Goal: Task Accomplishment & Management: Manage account settings

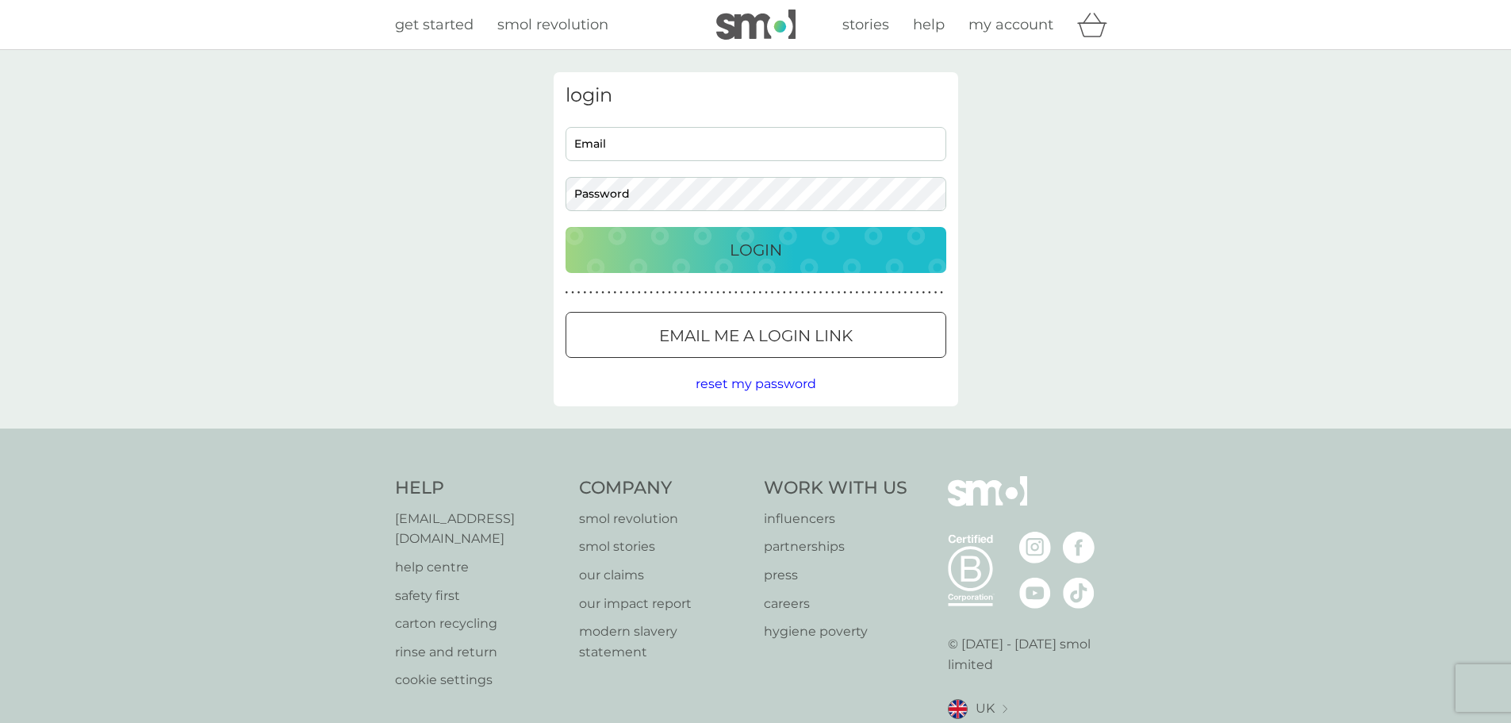
click at [814, 156] on input "Email" at bounding box center [756, 144] width 381 height 34
type input "[EMAIL_ADDRESS][DOMAIN_NAME]"
click at [566, 227] on button "Login" at bounding box center [756, 250] width 381 height 46
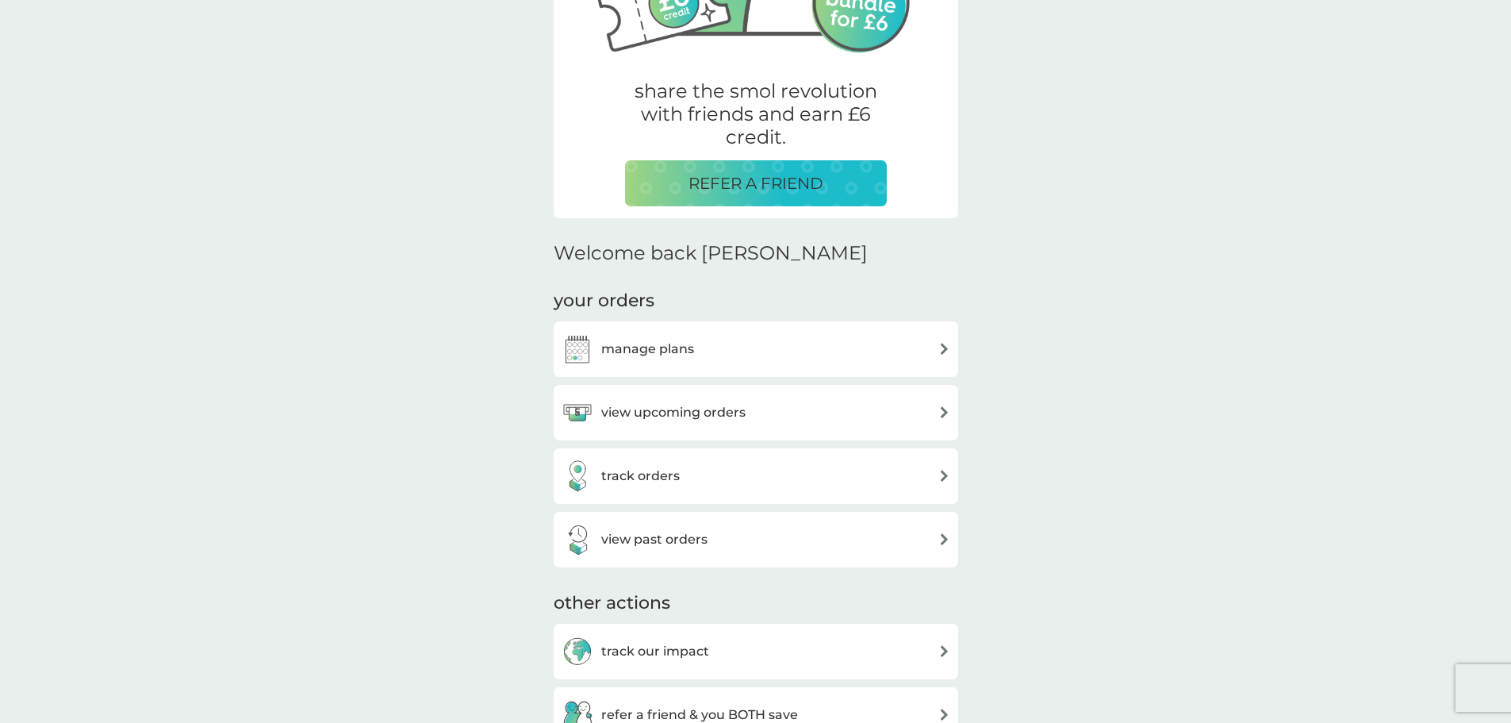
scroll to position [248, 0]
click at [731, 307] on div "your orders manage plans view upcoming orders track orders view past orders" at bounding box center [756, 427] width 405 height 278
click at [735, 339] on div "manage plans" at bounding box center [756, 348] width 389 height 32
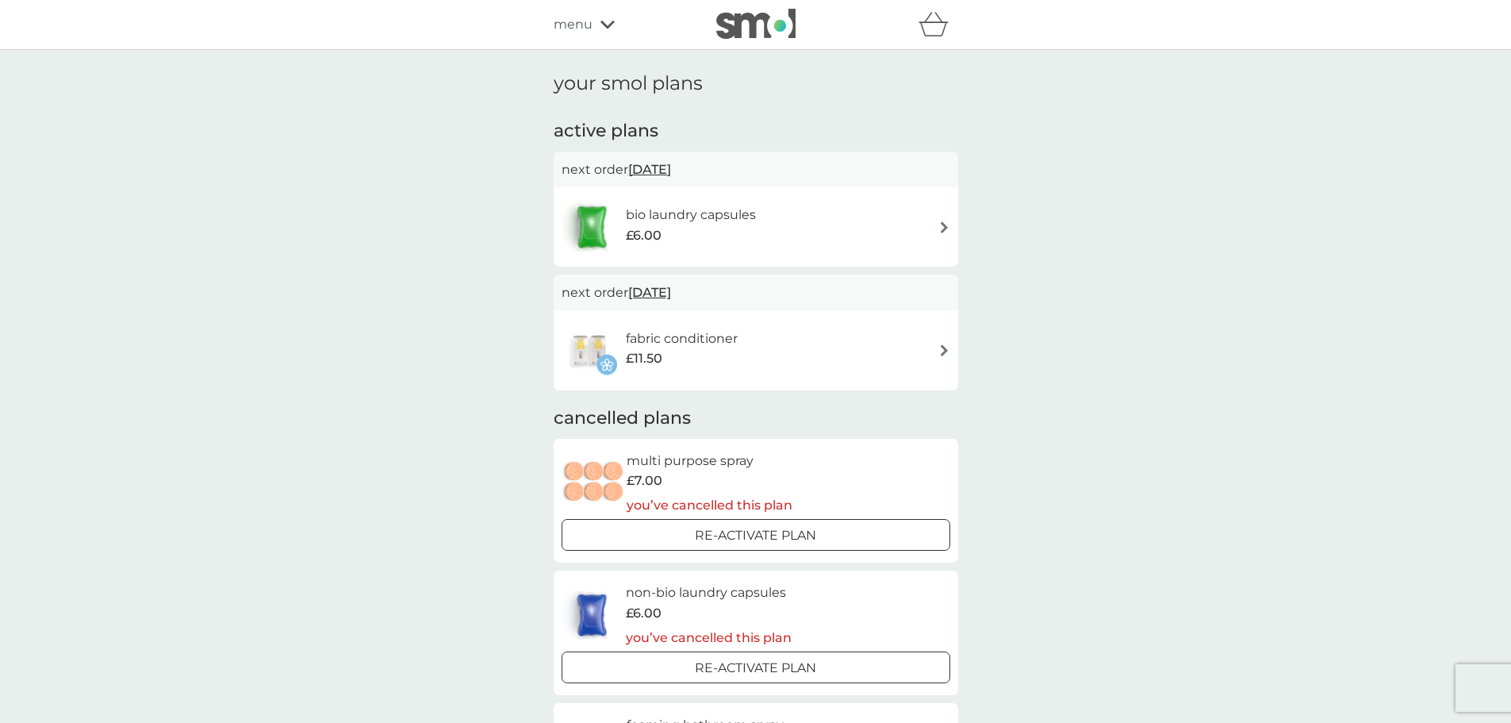
click at [802, 349] on div "fabric conditioner £11.50" at bounding box center [756, 351] width 389 height 56
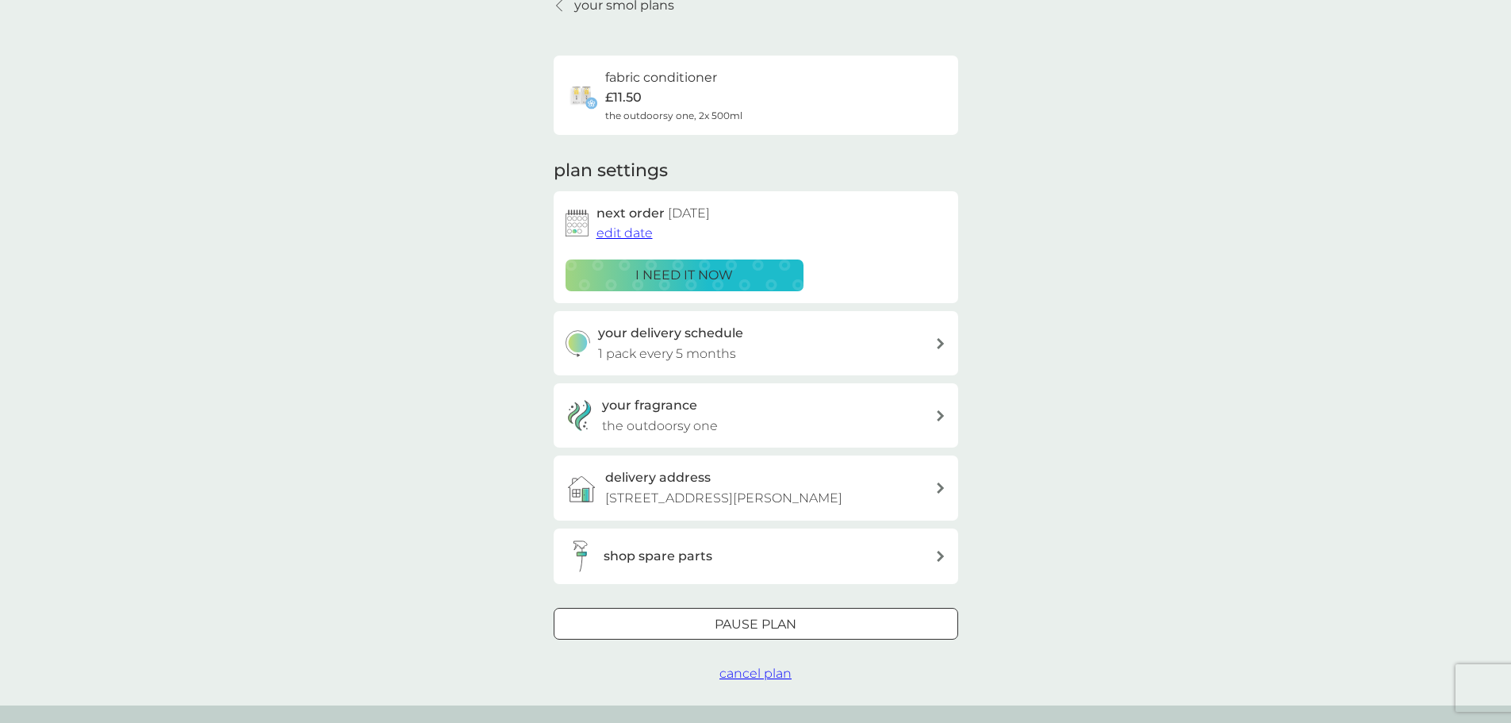
scroll to position [79, 0]
click at [777, 671] on span "cancel plan" at bounding box center [755, 670] width 72 height 15
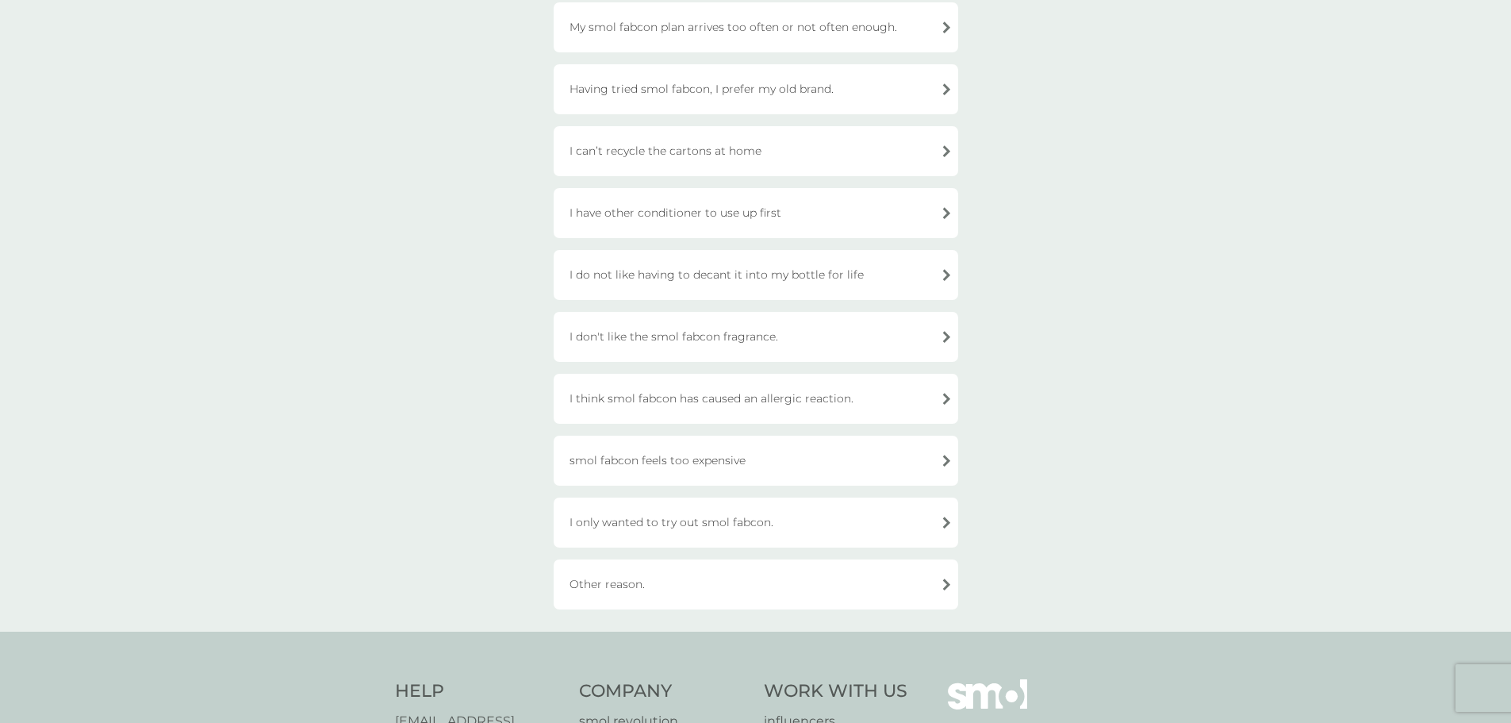
scroll to position [238, 0]
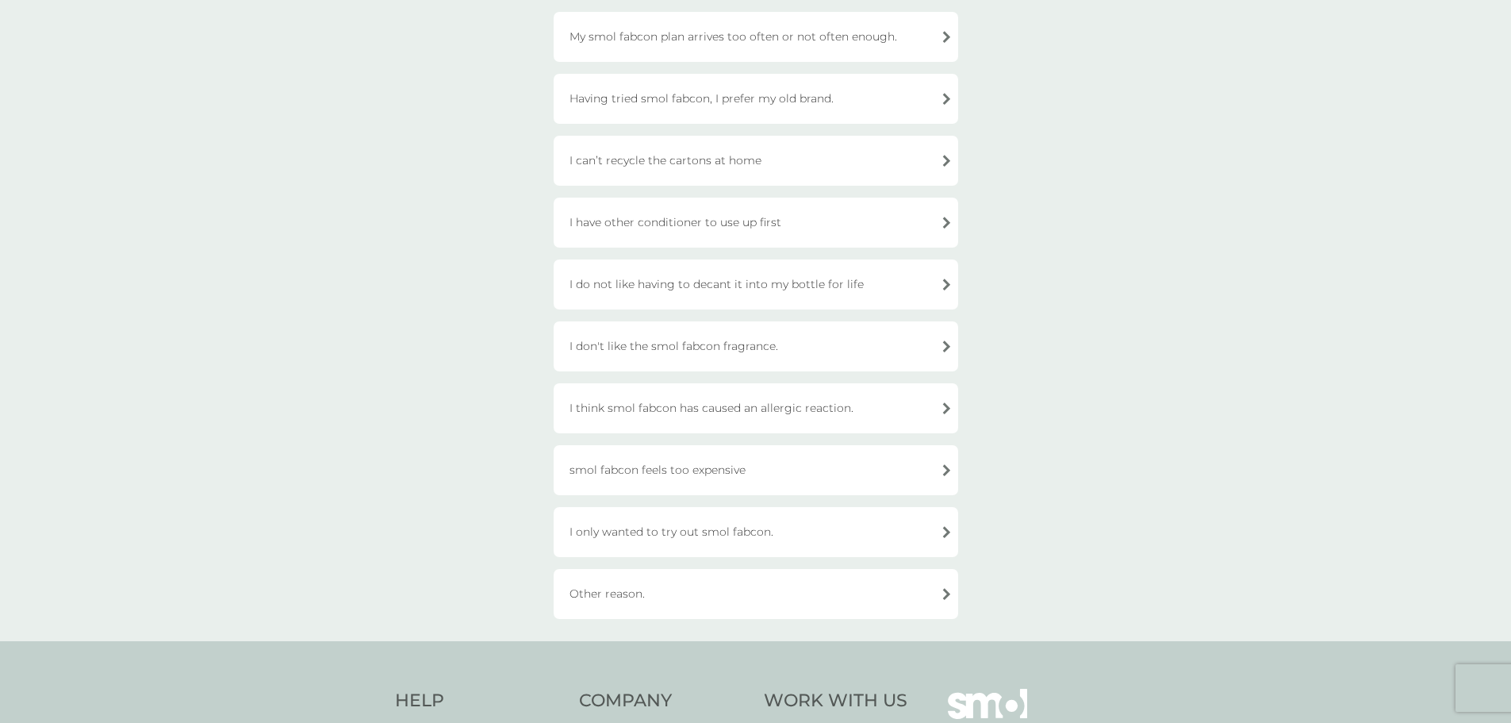
click at [692, 592] on div "Other reason." at bounding box center [756, 594] width 405 height 50
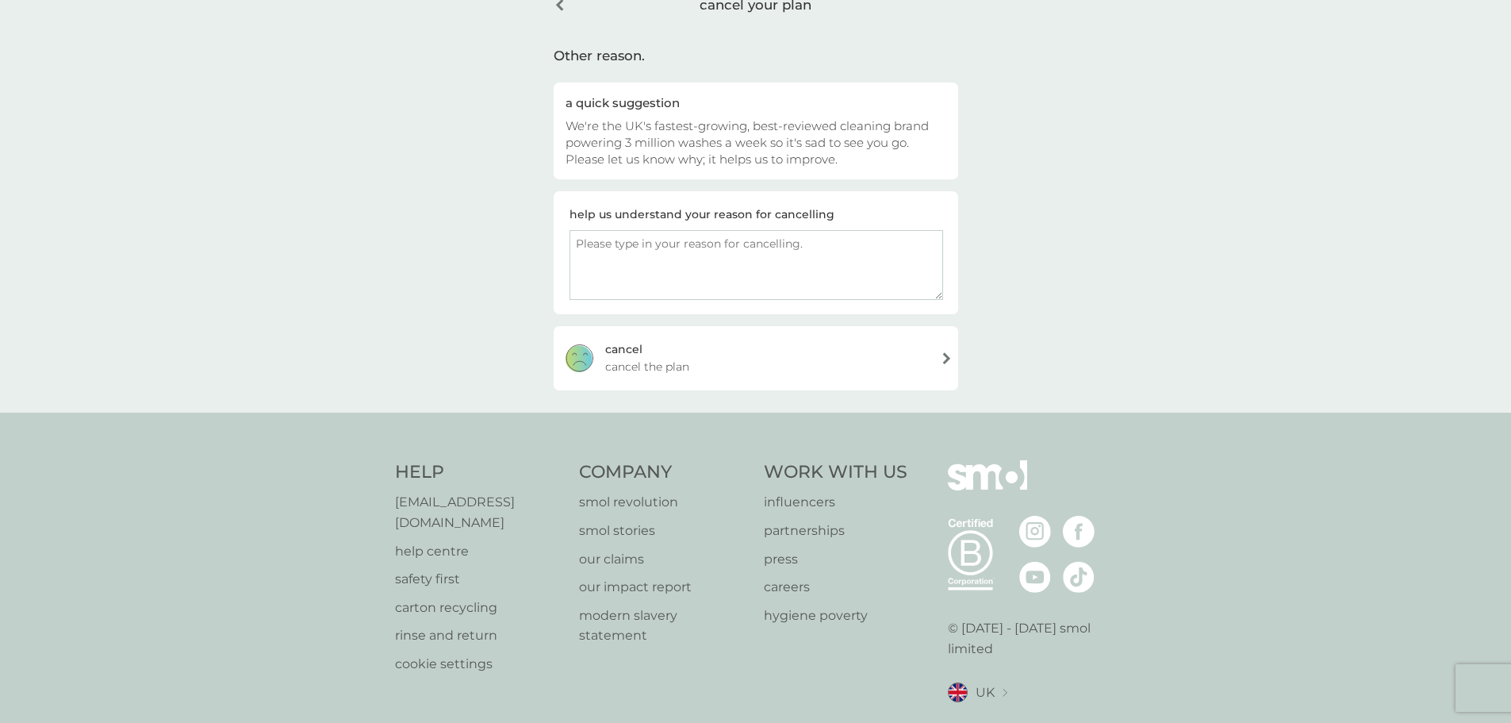
scroll to position [0, 0]
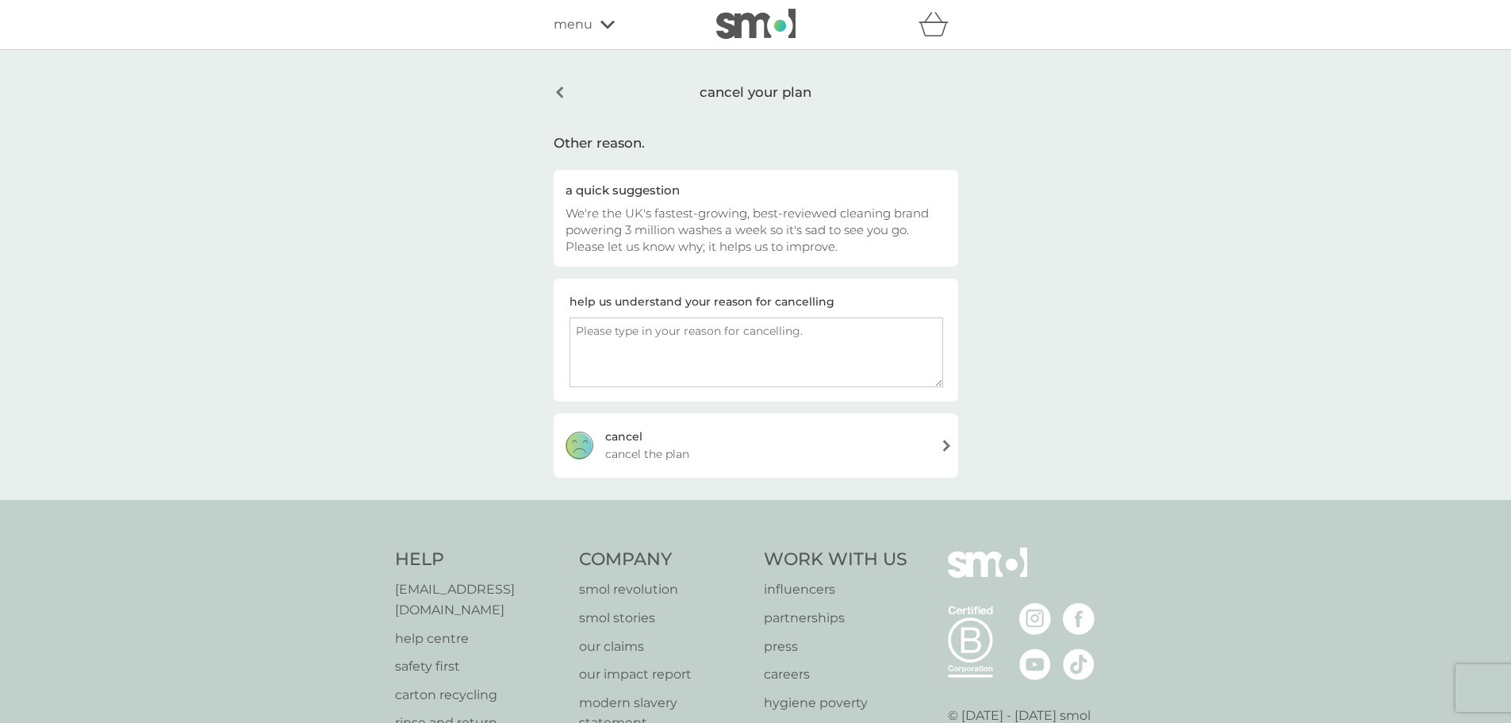
click at [561, 92] on div "cancel your plan" at bounding box center [756, 92] width 405 height 40
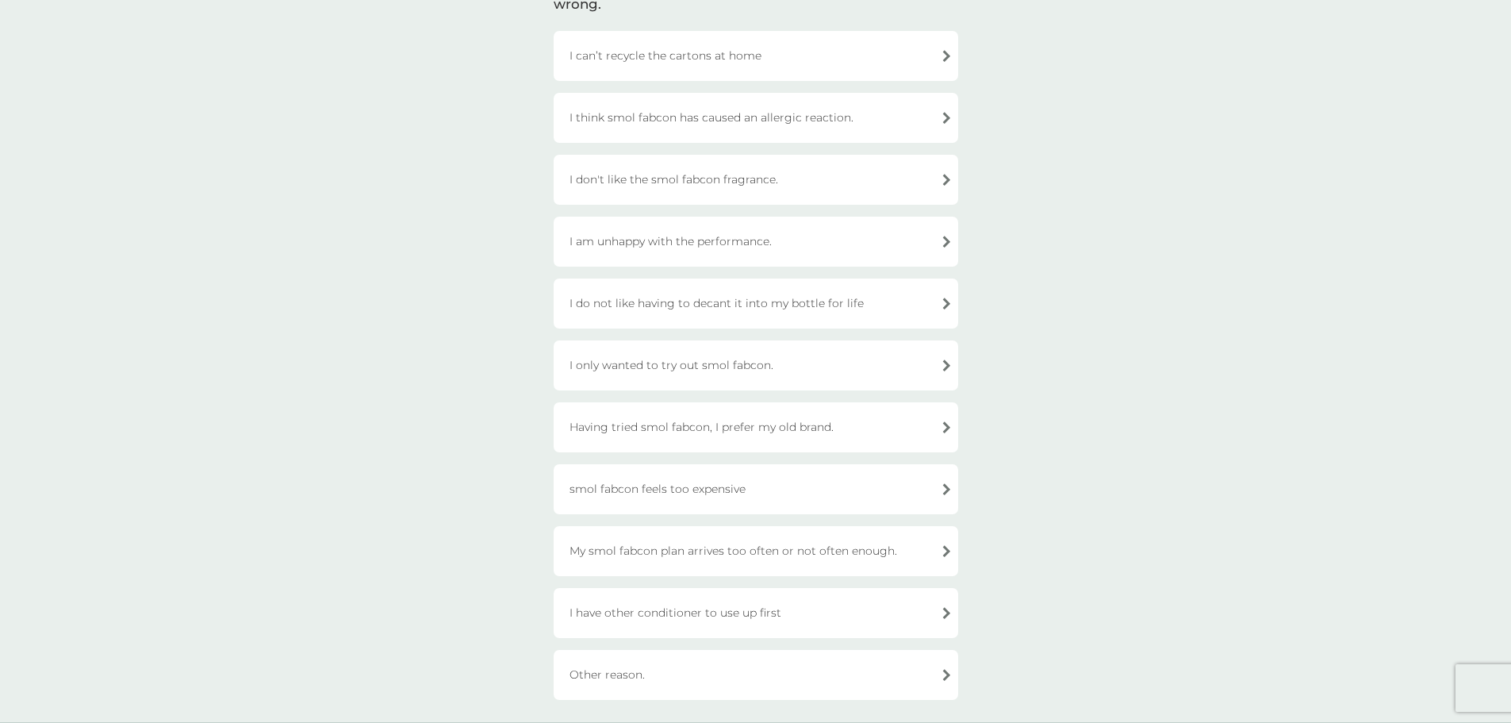
scroll to position [159, 0]
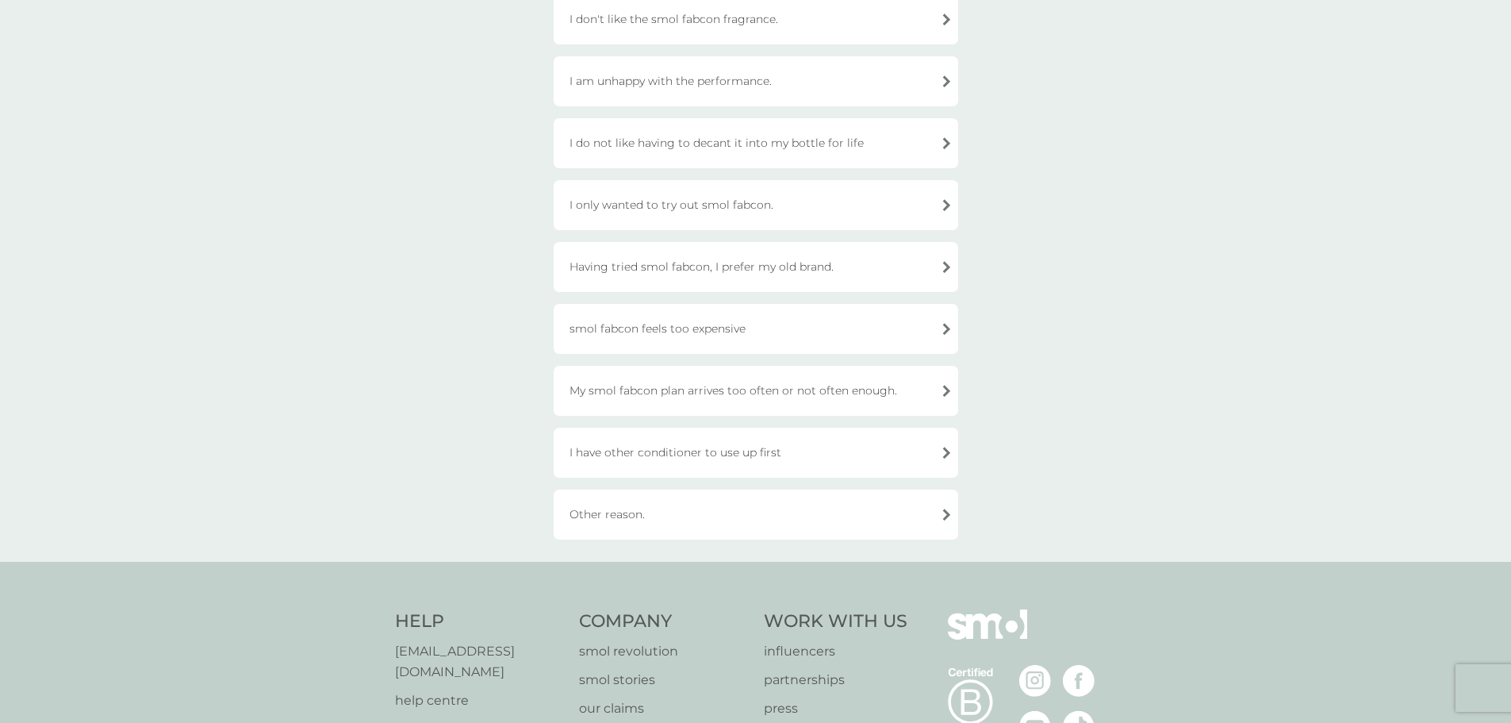
click at [760, 263] on div "Having tried smol fabcon, I prefer my old brand." at bounding box center [756, 267] width 405 height 50
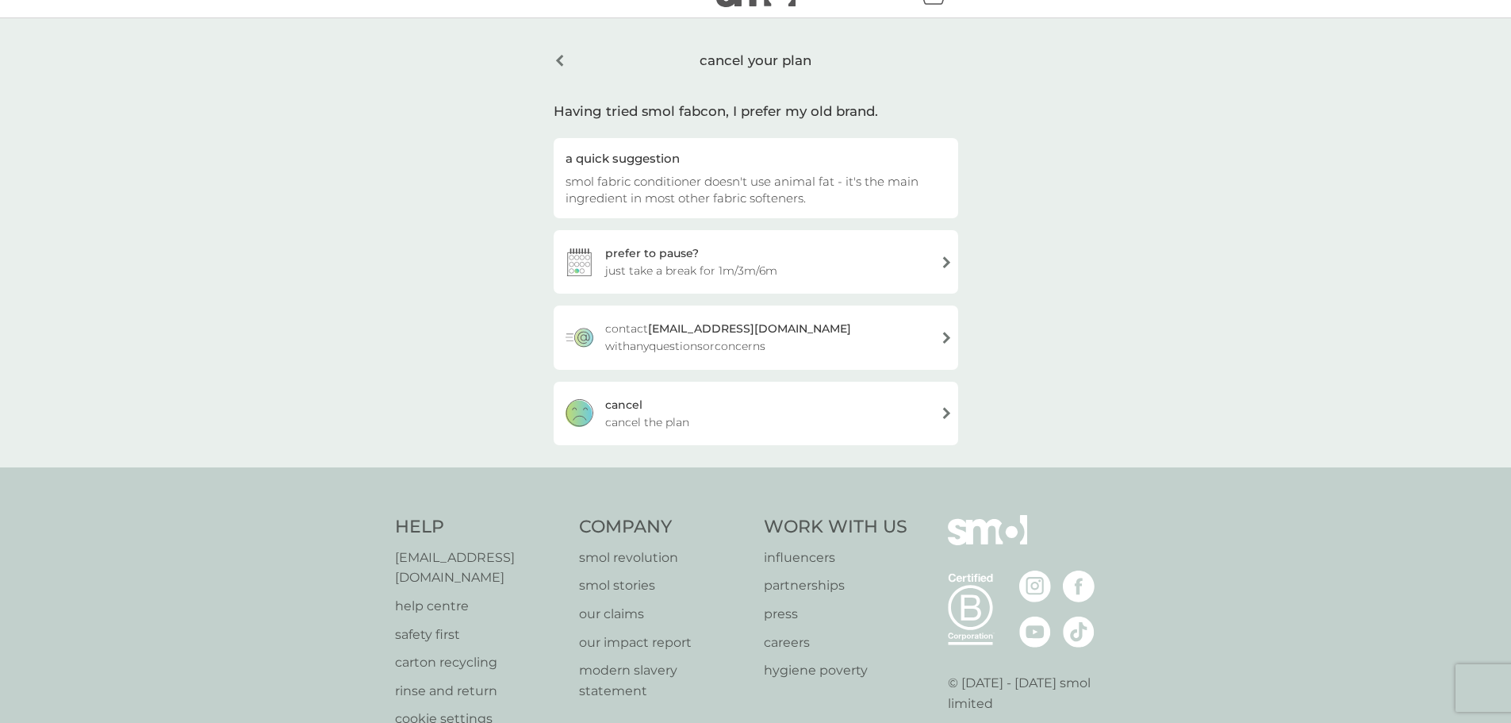
scroll to position [0, 0]
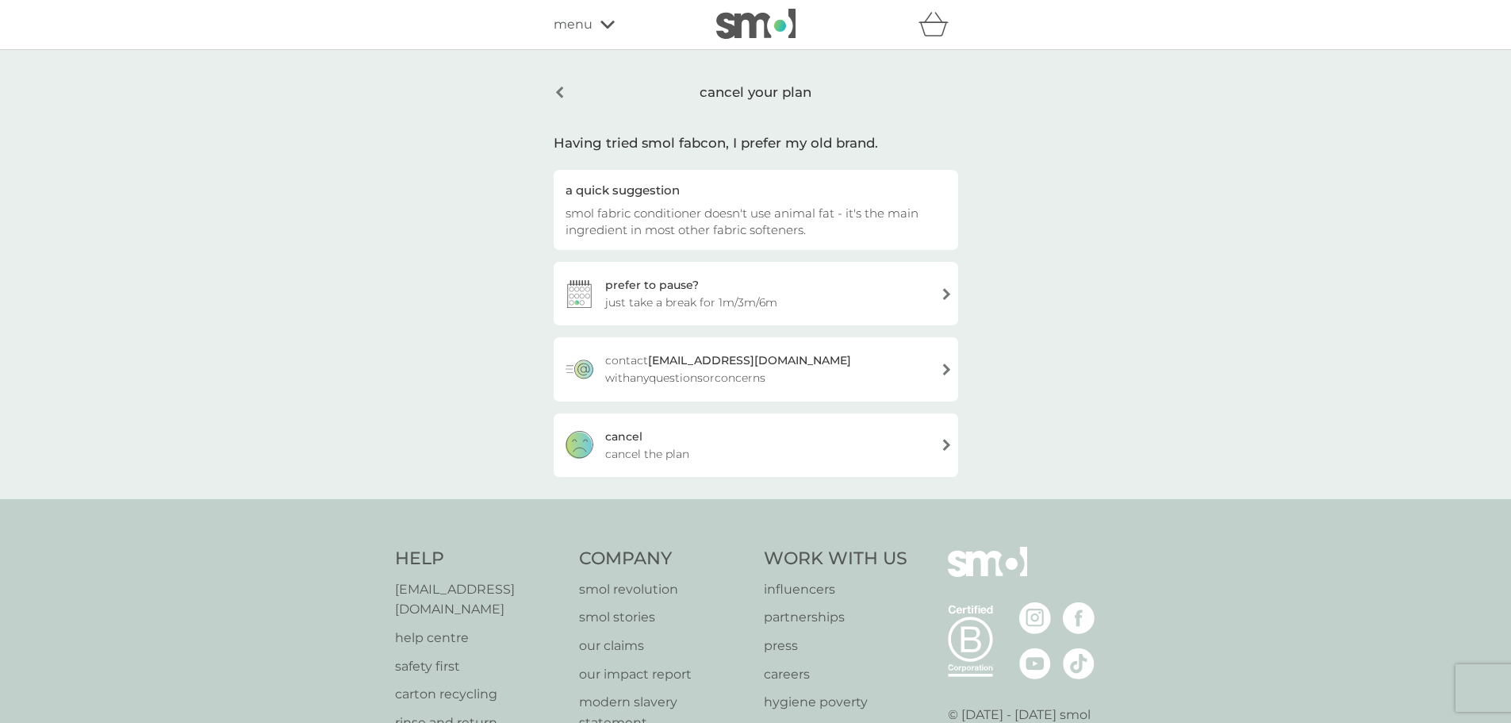
click at [715, 463] on div "cancel cancel the plan" at bounding box center [756, 444] width 405 height 63
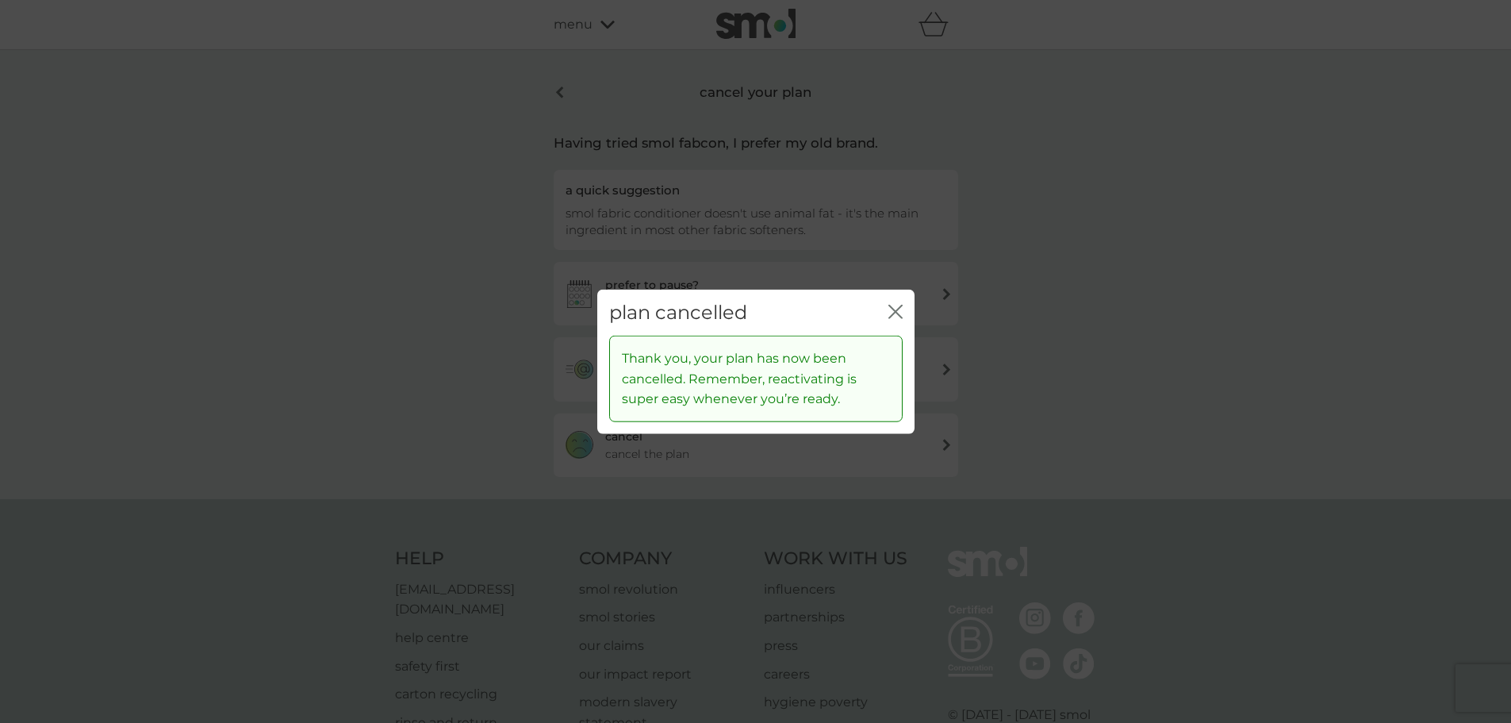
click at [896, 307] on icon "close" at bounding box center [895, 311] width 14 height 14
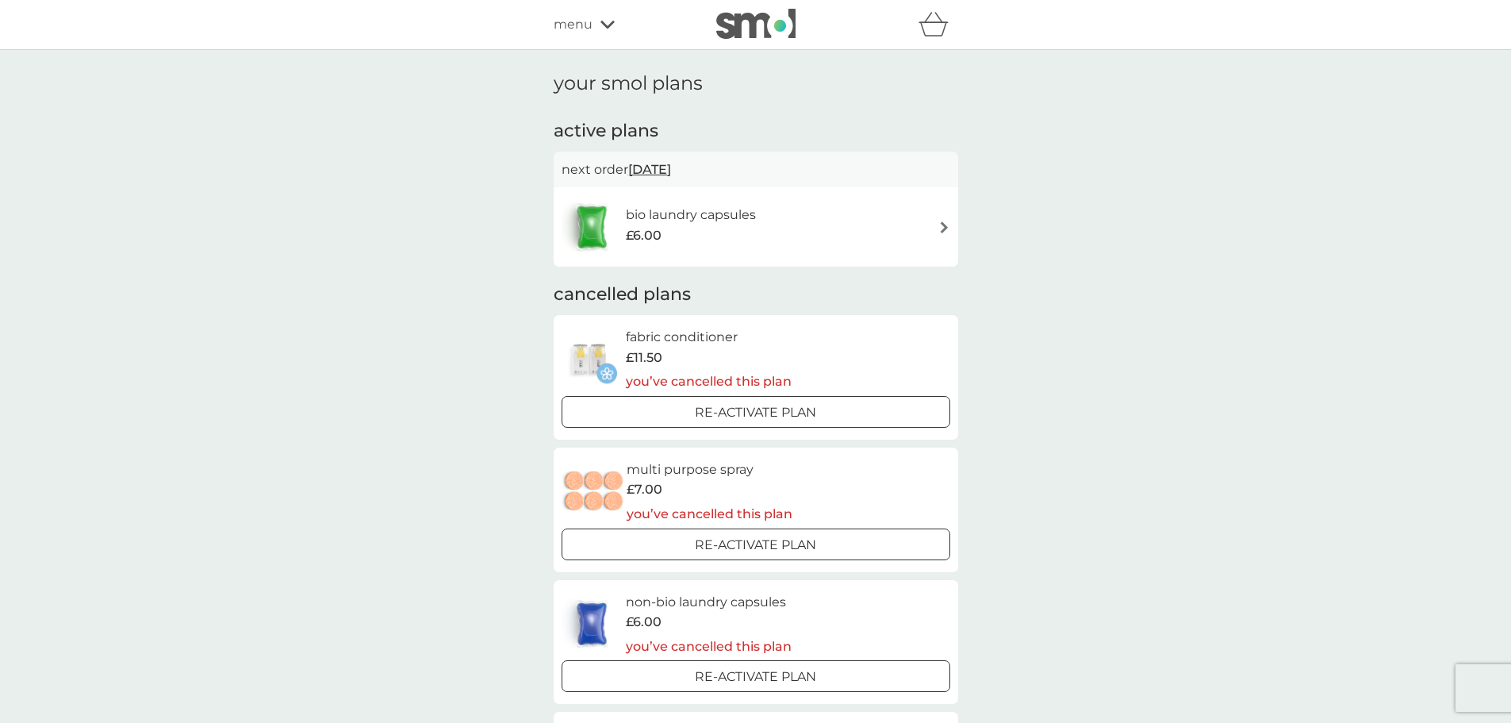
click at [754, 34] on img at bounding box center [755, 24] width 79 height 30
